Goal: Task Accomplishment & Management: Use online tool/utility

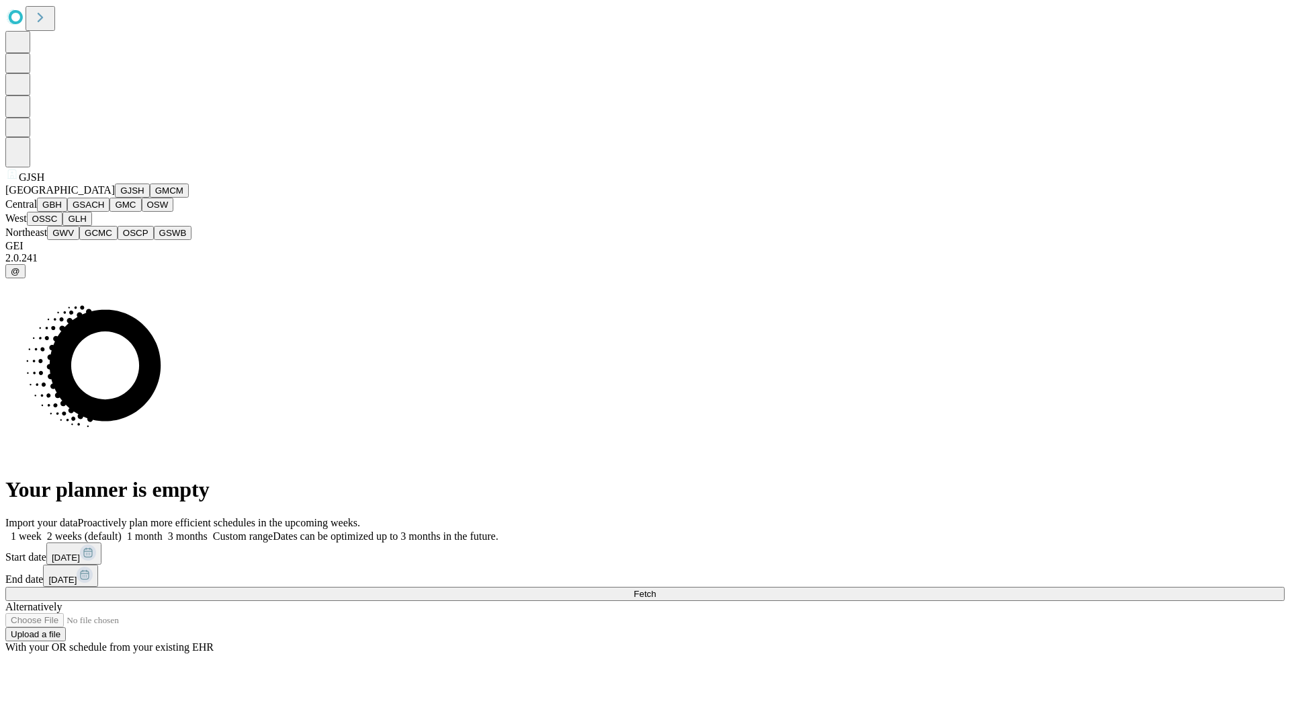
click at [115, 198] on button "GJSH" at bounding box center [132, 190] width 35 height 14
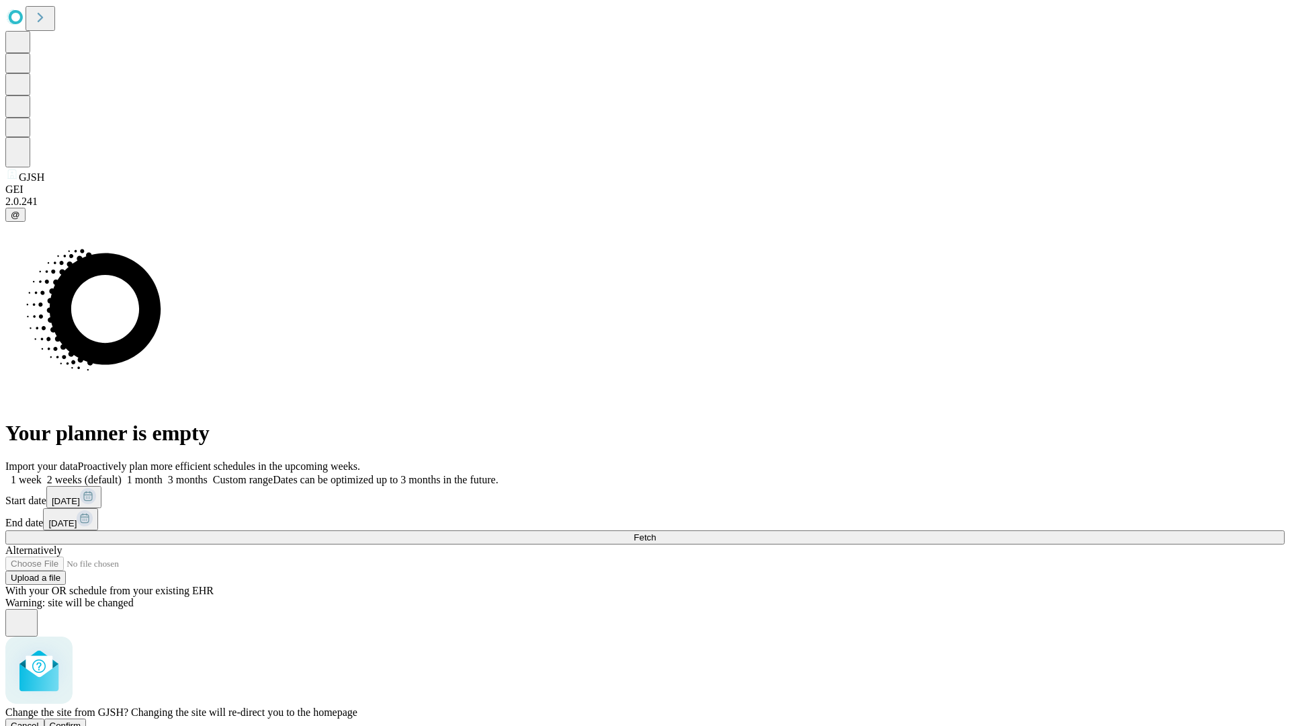
click at [81, 720] on span "Confirm" at bounding box center [66, 725] width 32 height 10
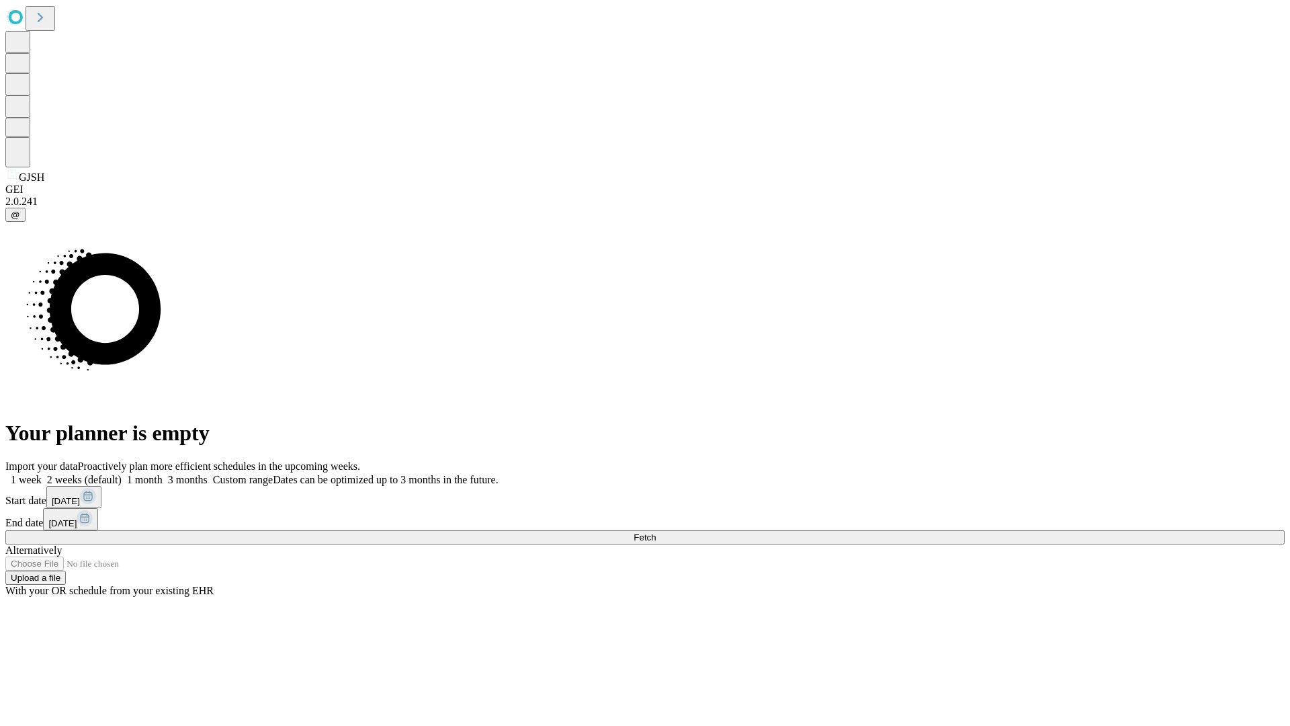
click at [163, 474] on label "1 month" at bounding box center [142, 479] width 41 height 11
click at [656, 532] on span "Fetch" at bounding box center [645, 537] width 22 height 10
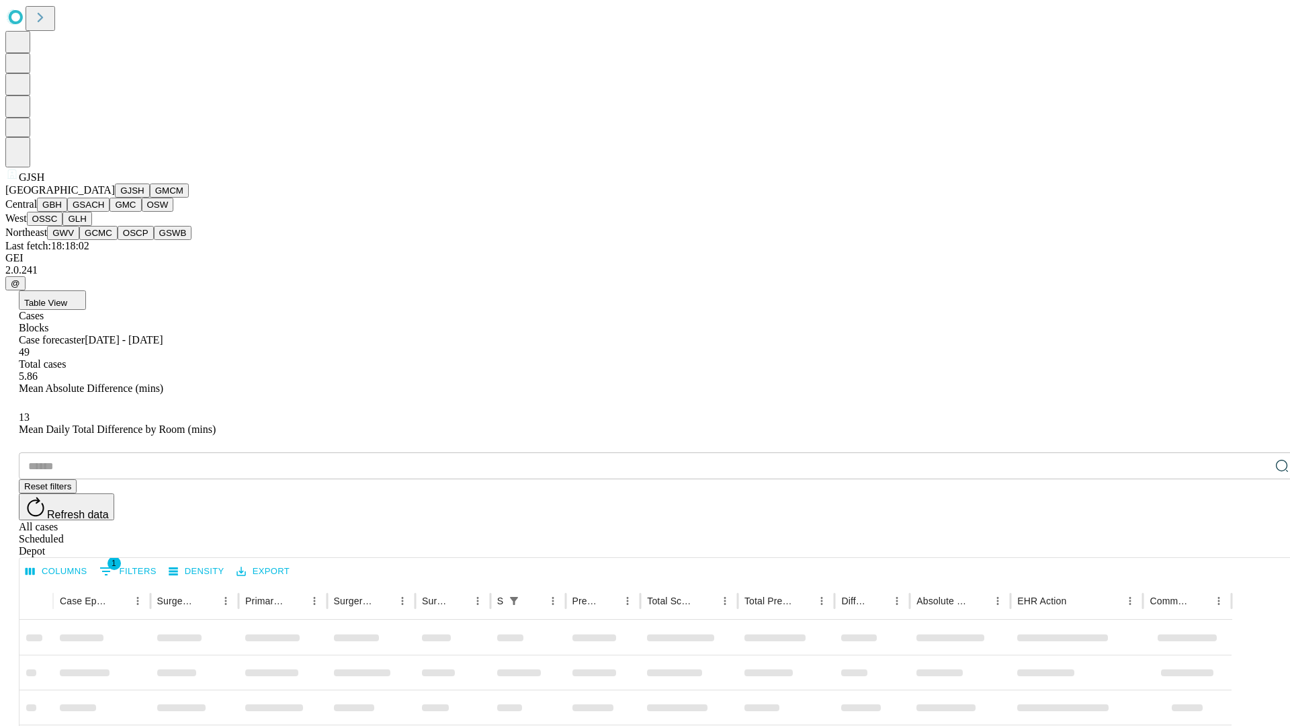
click at [150, 198] on button "GMCM" at bounding box center [169, 190] width 39 height 14
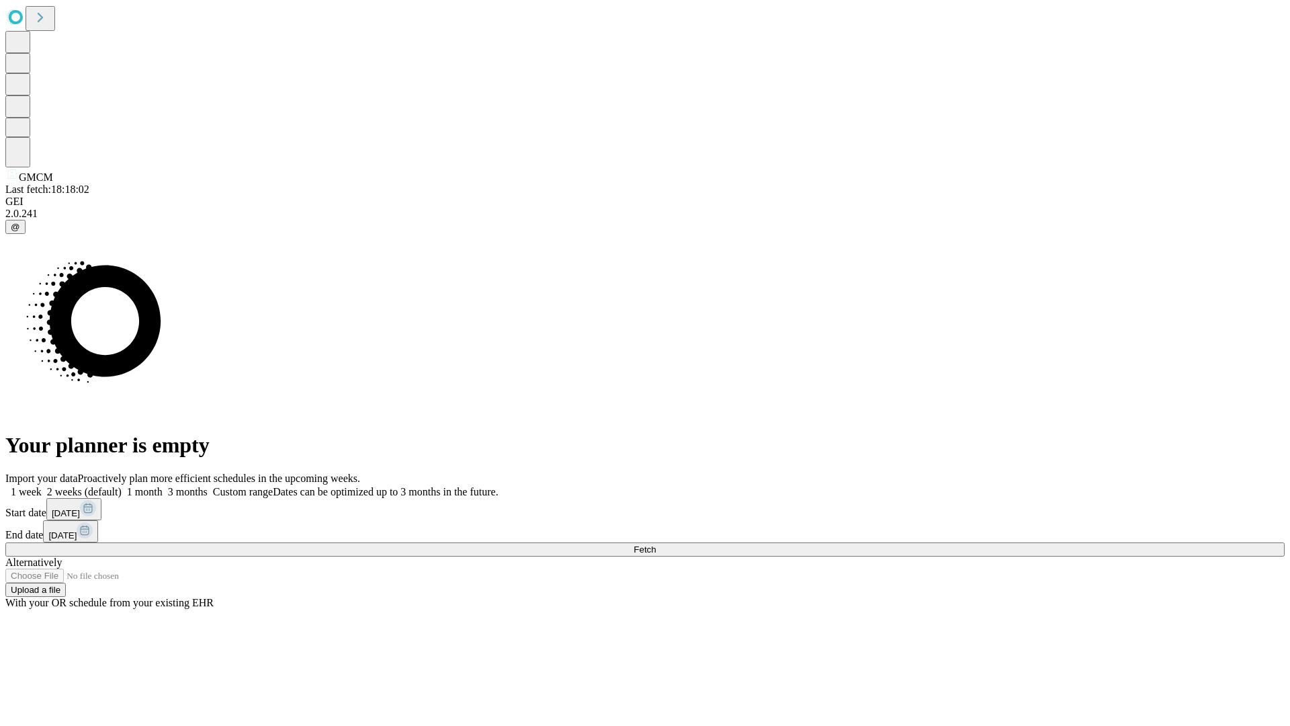
click at [163, 486] on label "1 month" at bounding box center [142, 491] width 41 height 11
click at [656, 544] on span "Fetch" at bounding box center [645, 549] width 22 height 10
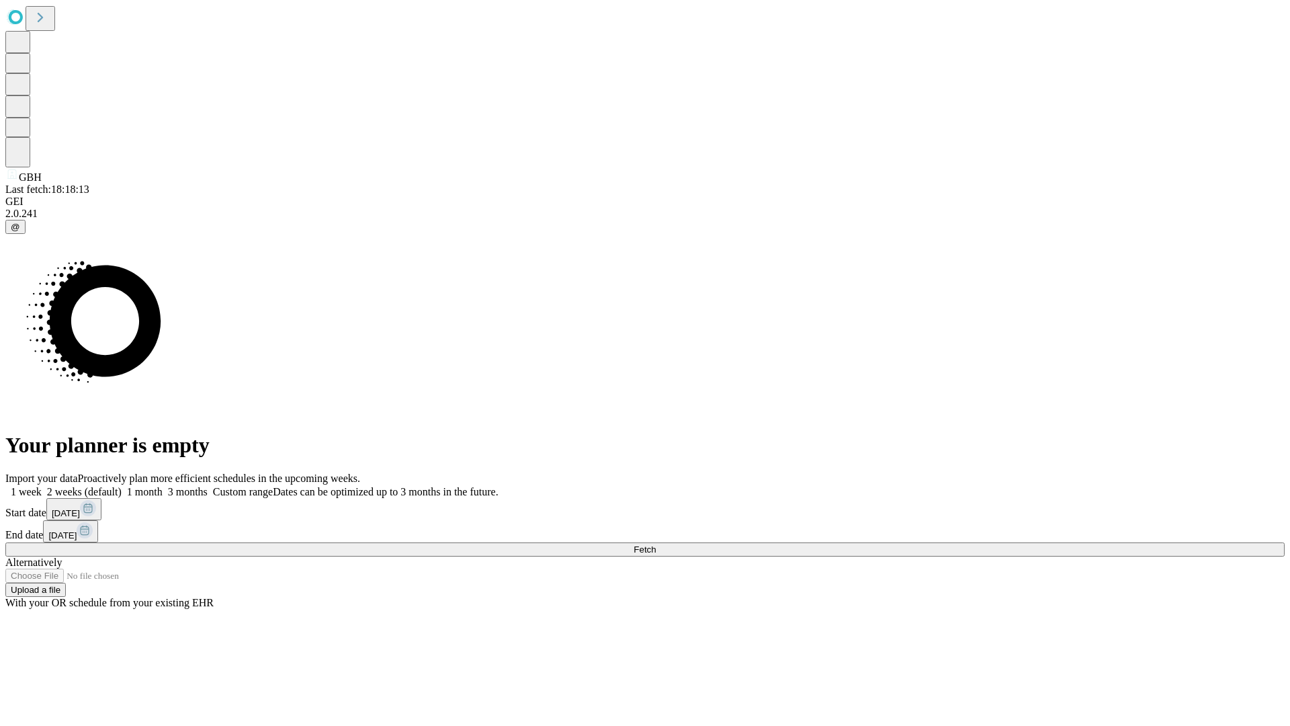
click at [656, 544] on span "Fetch" at bounding box center [645, 549] width 22 height 10
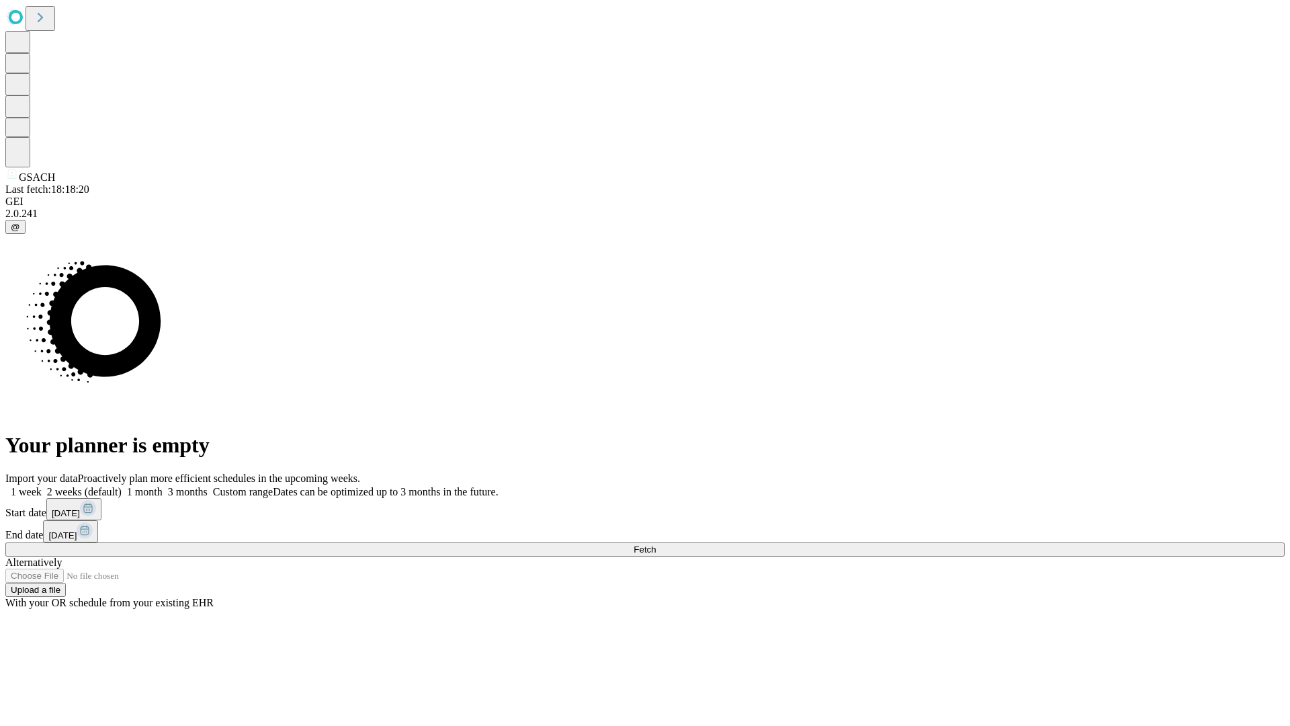
click at [163, 486] on label "1 month" at bounding box center [142, 491] width 41 height 11
click at [656, 544] on span "Fetch" at bounding box center [645, 549] width 22 height 10
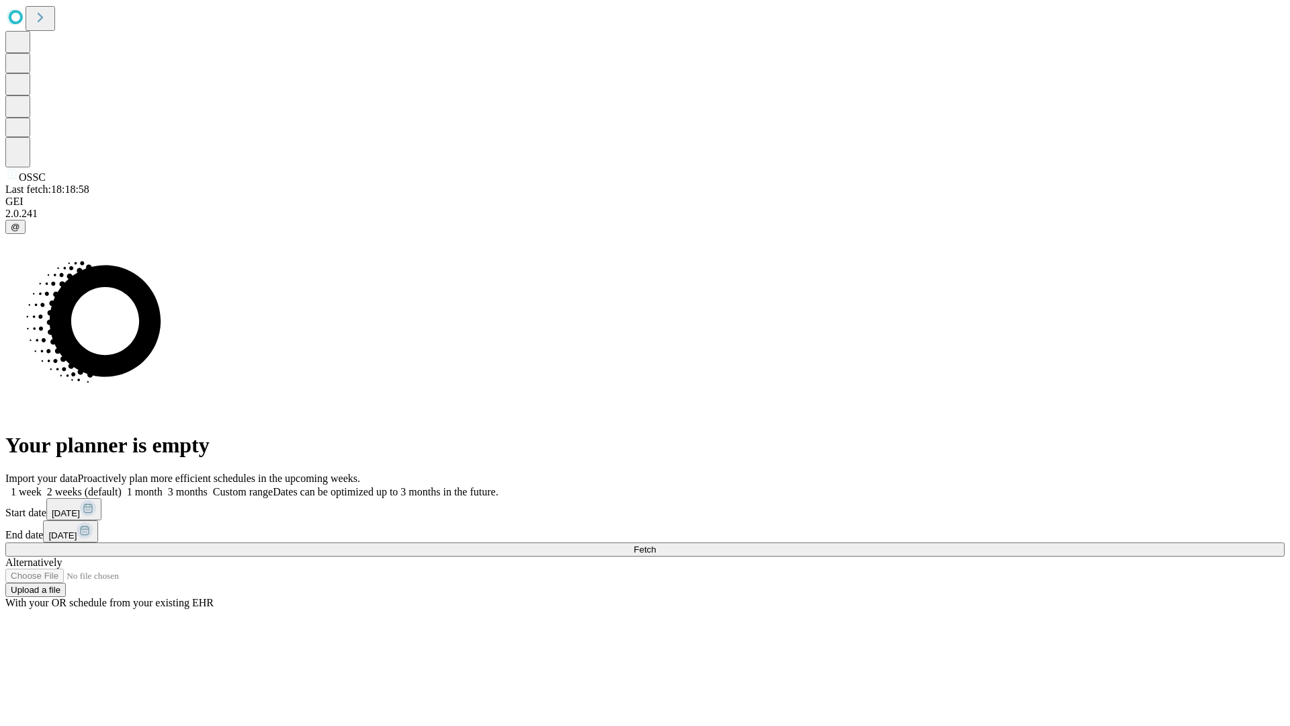
click at [163, 486] on label "1 month" at bounding box center [142, 491] width 41 height 11
click at [656, 544] on span "Fetch" at bounding box center [645, 549] width 22 height 10
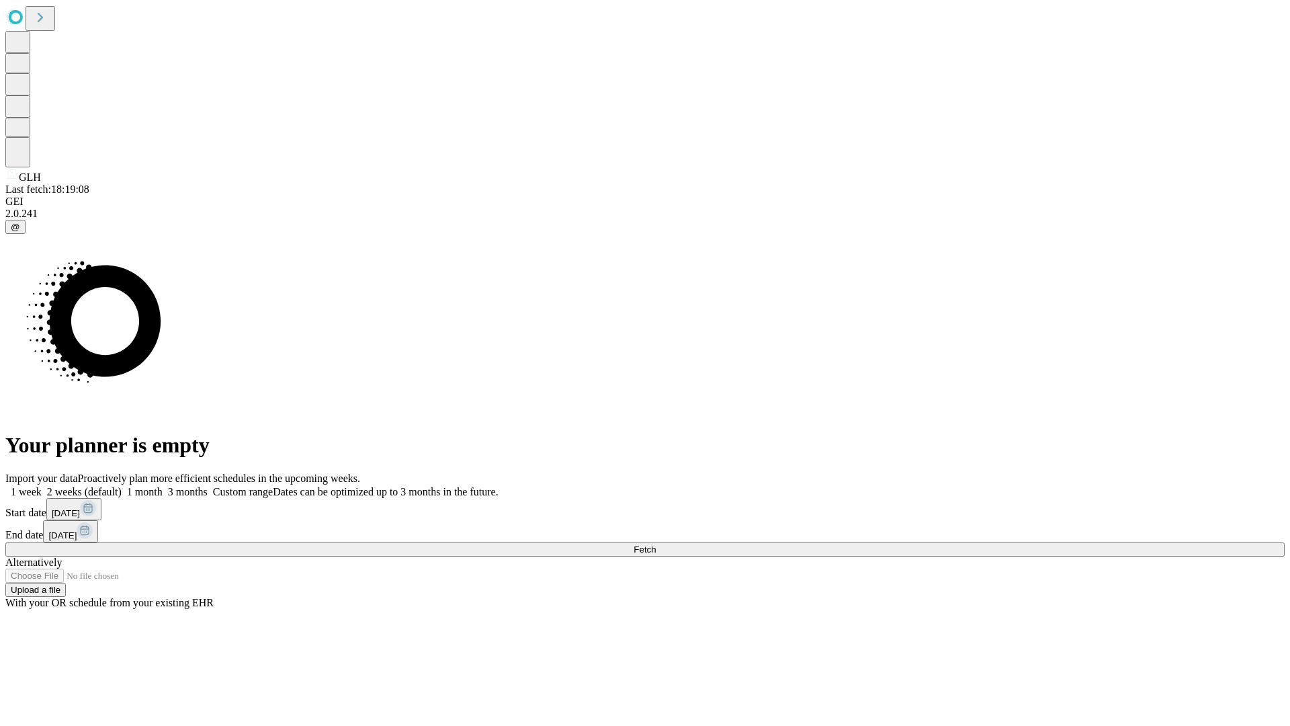
click at [163, 486] on label "1 month" at bounding box center [142, 491] width 41 height 11
click at [656, 544] on span "Fetch" at bounding box center [645, 549] width 22 height 10
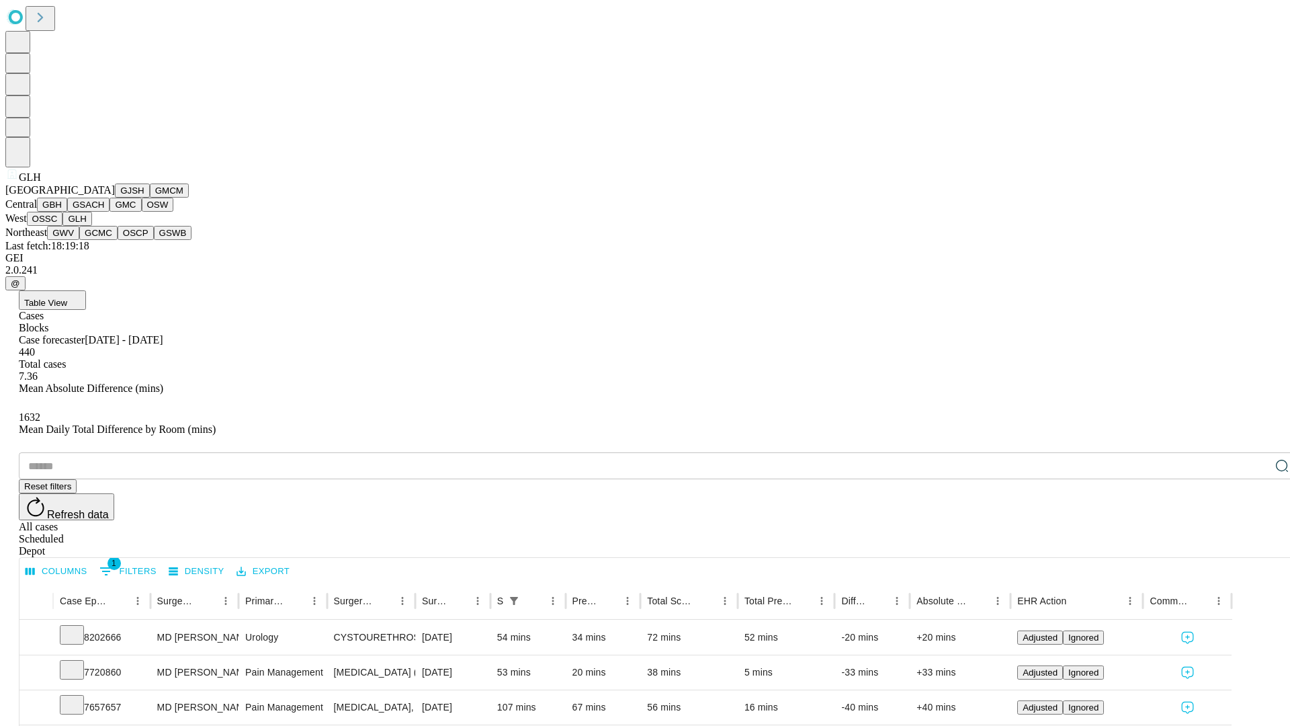
click at [79, 240] on button "GWV" at bounding box center [63, 233] width 32 height 14
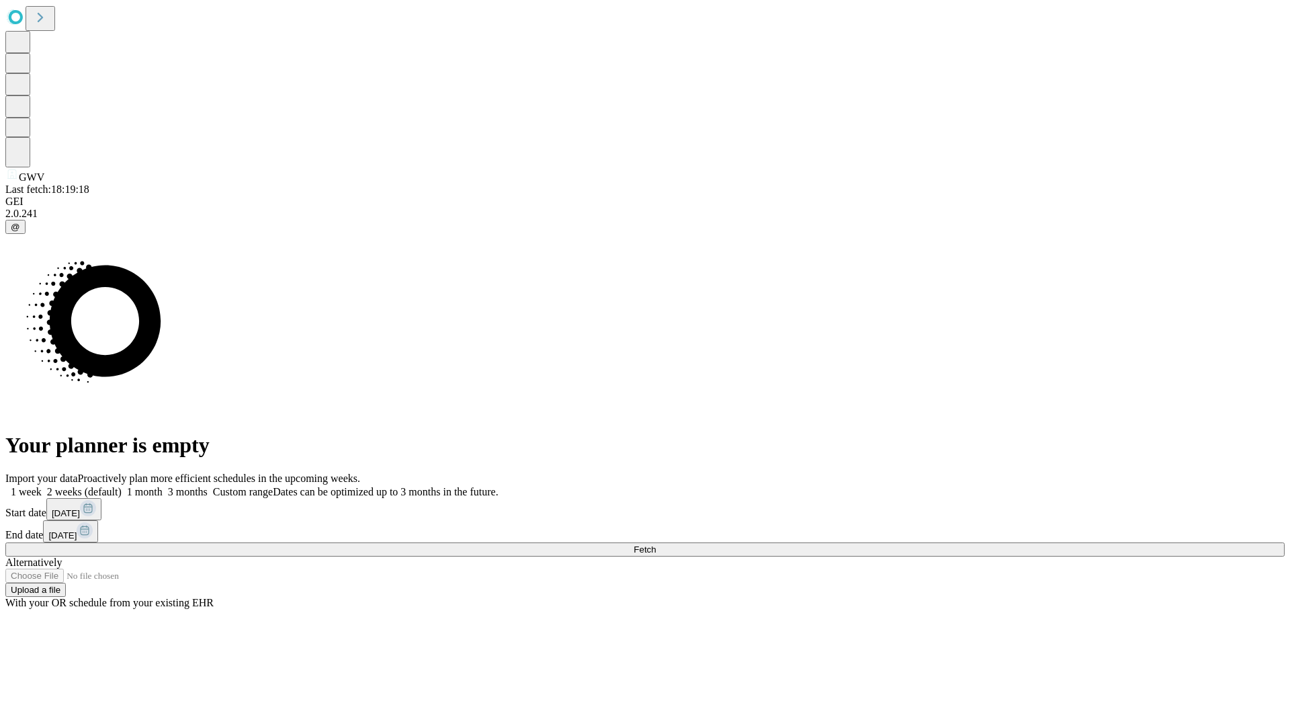
click at [163, 486] on label "1 month" at bounding box center [142, 491] width 41 height 11
click at [656, 544] on span "Fetch" at bounding box center [645, 549] width 22 height 10
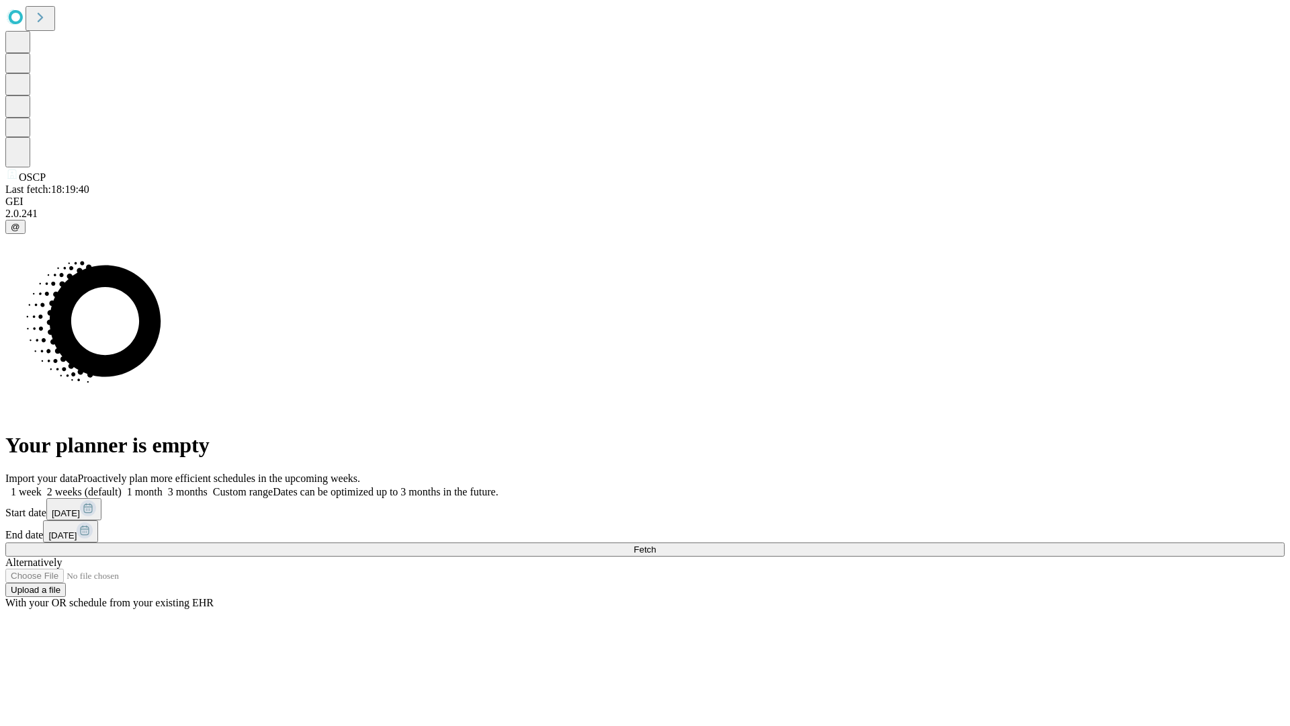
click at [163, 486] on label "1 month" at bounding box center [142, 491] width 41 height 11
click at [656, 544] on span "Fetch" at bounding box center [645, 549] width 22 height 10
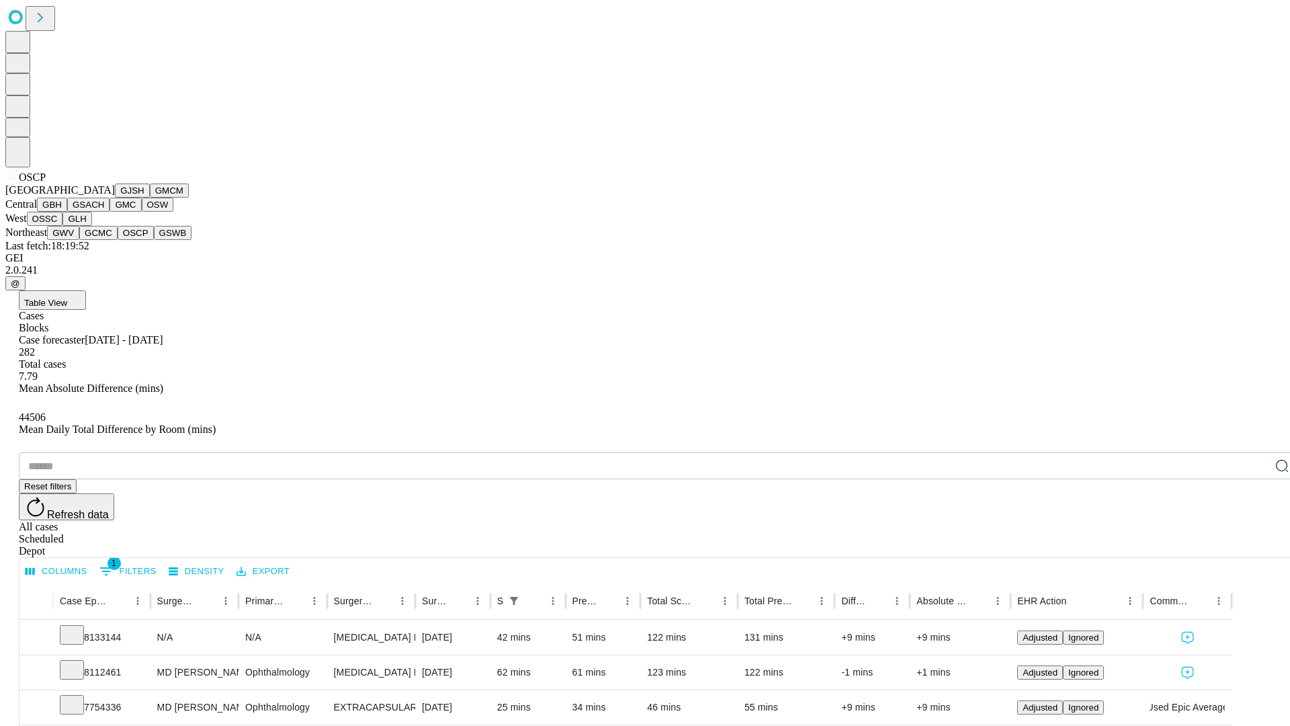
click at [154, 240] on button "GSWB" at bounding box center [173, 233] width 38 height 14
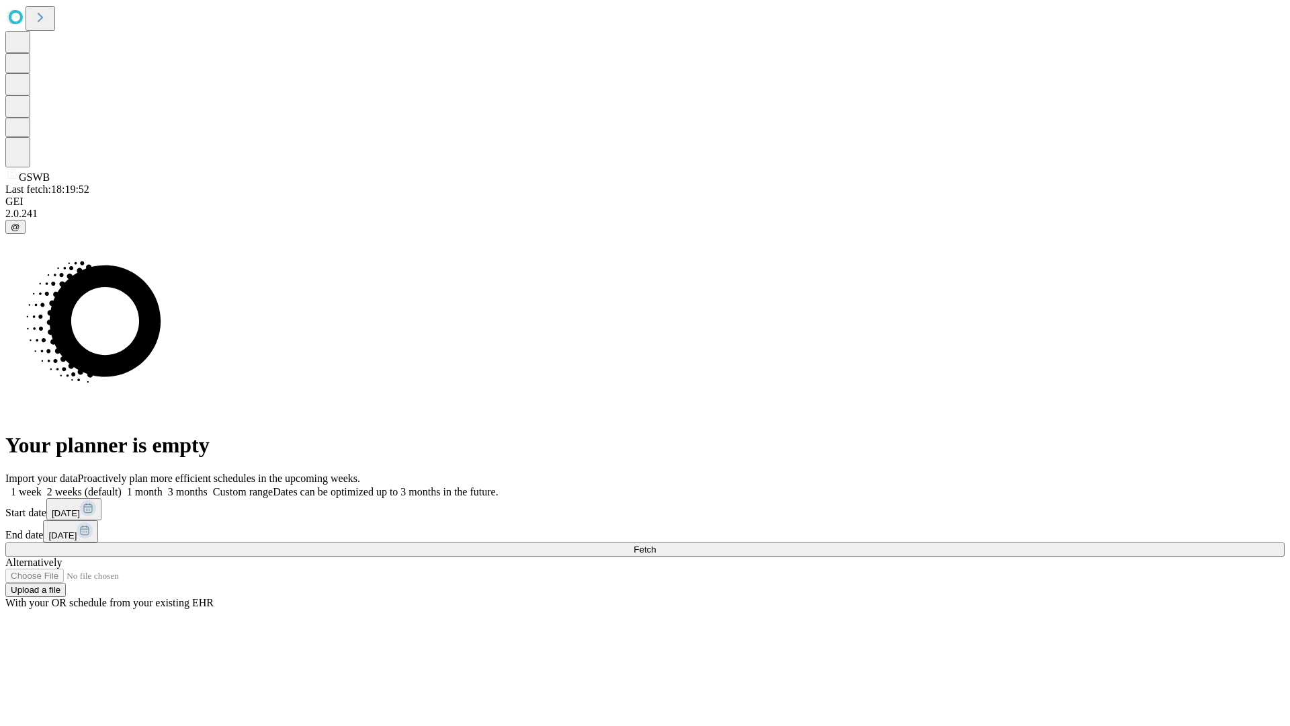
click at [163, 486] on label "1 month" at bounding box center [142, 491] width 41 height 11
click at [656, 544] on span "Fetch" at bounding box center [645, 549] width 22 height 10
